Goal: Task Accomplishment & Management: Use online tool/utility

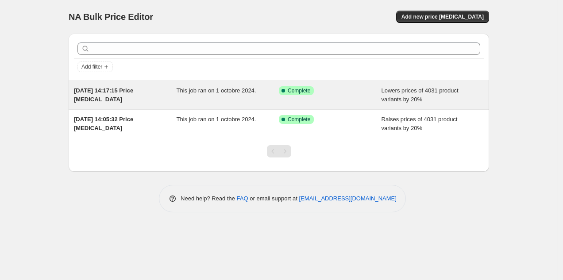
click at [275, 106] on div "1 oct. 2024, 14:17:15 Price change job This job ran on 1 octobre 2024. Success …" at bounding box center [279, 95] width 420 height 28
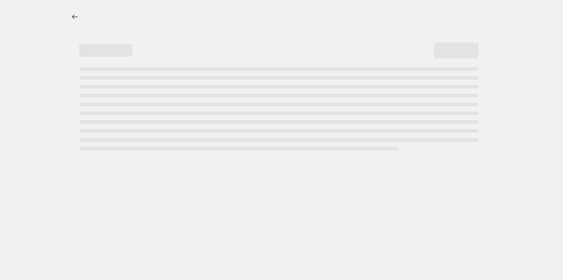
select select "percentage"
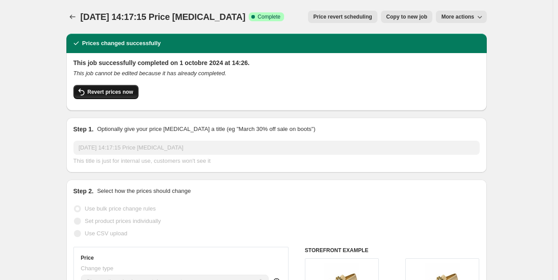
click at [102, 94] on span "Revert prices now" at bounding box center [111, 91] width 46 height 7
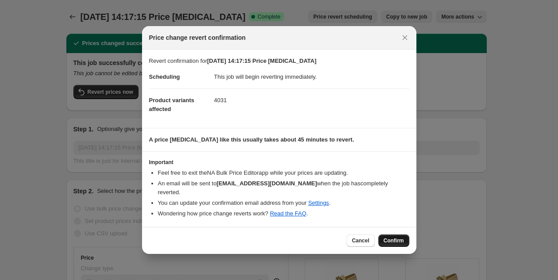
click at [396, 237] on span "Confirm" at bounding box center [394, 240] width 20 height 7
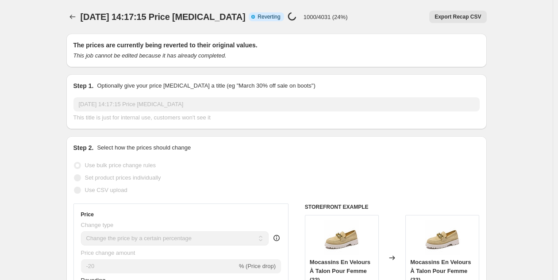
click at [288, 19] on icon at bounding box center [292, 16] width 9 height 9
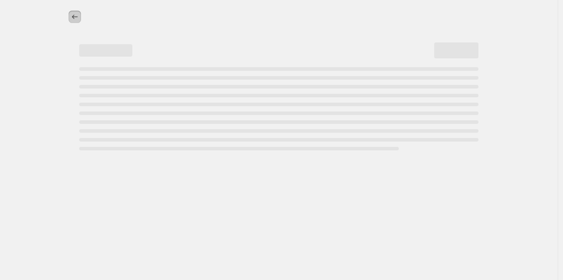
click at [73, 19] on icon "Price change jobs" at bounding box center [74, 16] width 9 height 9
